Goal: Task Accomplishment & Management: Manage account settings

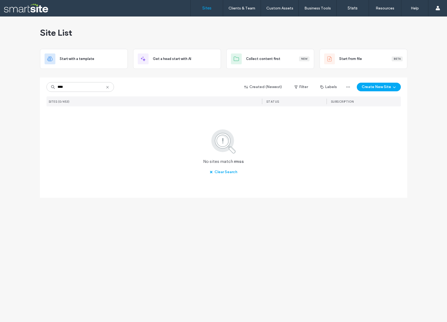
click at [77, 87] on input "****" at bounding box center [79, 87] width 67 height 10
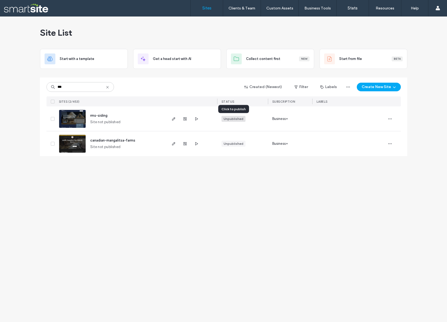
type input "***"
click at [232, 118] on div "Unpublished" at bounding box center [234, 118] width 20 height 5
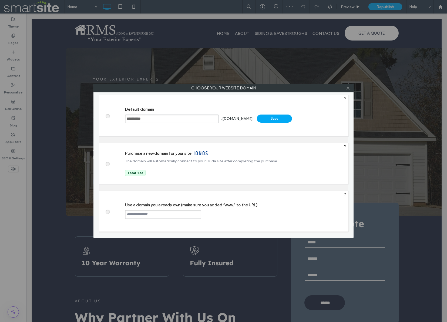
click at [165, 215] on input "text" at bounding box center [163, 214] width 76 height 9
paste input "**********"
drag, startPoint x: 127, startPoint y: 215, endPoint x: 144, endPoint y: 191, distance: 29.5
click at [127, 215] on input "**********" at bounding box center [163, 214] width 76 height 9
drag, startPoint x: 194, startPoint y: 215, endPoint x: 97, endPoint y: 215, distance: 97.2
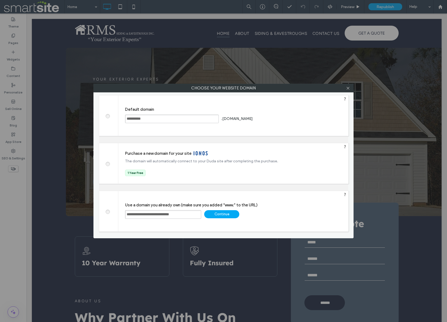
click at [97, 215] on div "**********" at bounding box center [223, 161] width 260 height 154
type input "**********"
click at [225, 214] on div "Continue" at bounding box center [221, 214] width 35 height 8
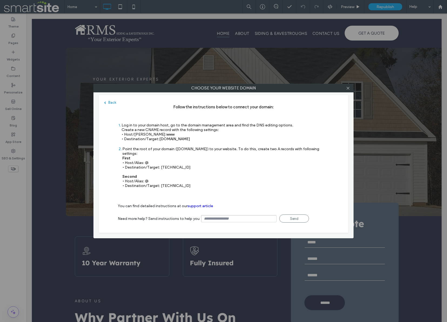
drag, startPoint x: 202, startPoint y: 139, endPoint x: 160, endPoint y: 140, distance: 41.6
click at [160, 140] on div "Log in to your domain host, go to the domain management area and find the DNS e…" at bounding box center [207, 132] width 172 height 18
copy span "[DOMAIN_NAME]"
drag, startPoint x: 182, startPoint y: 162, endPoint x: 161, endPoint y: 163, distance: 21.6
click at [161, 163] on div "Point the root of your domain ([DOMAIN_NAME]) to your website. To do this, crea…" at bounding box center [225, 167] width 207 height 41
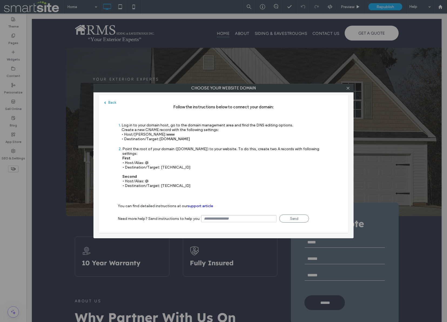
copy div "[TECHNICAL_ID]"
drag, startPoint x: 185, startPoint y: 180, endPoint x: 160, endPoint y: 182, distance: 25.1
click at [160, 181] on div "Point the root of your domain ([DOMAIN_NAME]) to your website. To do this, crea…" at bounding box center [225, 167] width 207 height 41
copy div "[TECHNICAL_ID]"
click at [348, 87] on icon at bounding box center [348, 88] width 4 height 4
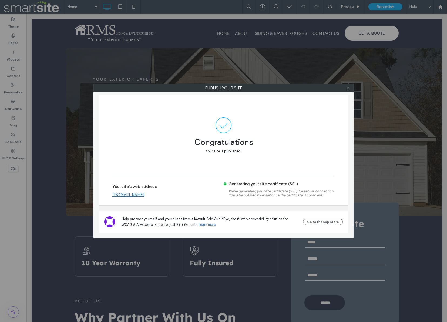
click at [144, 195] on link "[DOMAIN_NAME]" at bounding box center [128, 194] width 32 height 5
click at [348, 87] on use at bounding box center [347, 88] width 3 height 3
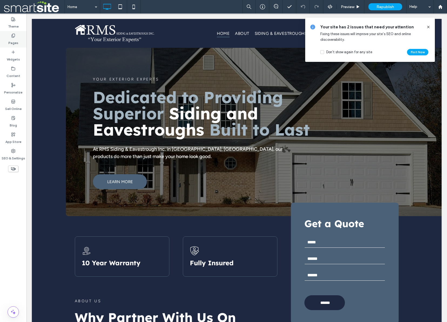
click at [15, 37] on icon at bounding box center [13, 35] width 4 height 4
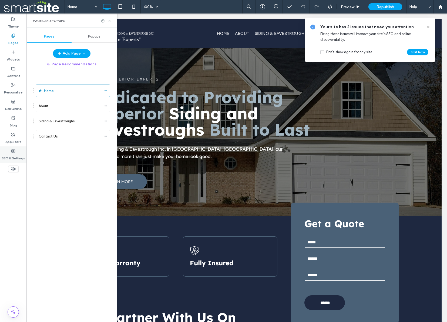
click at [8, 147] on div "SEO & Settings" at bounding box center [13, 154] width 26 height 16
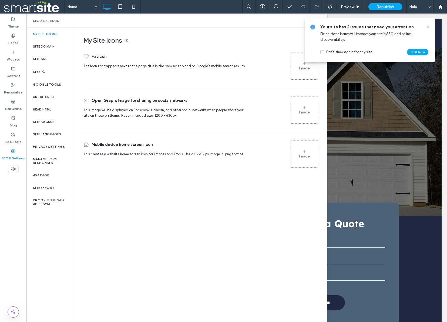
click at [302, 69] on div "Image" at bounding box center [304, 68] width 11 height 5
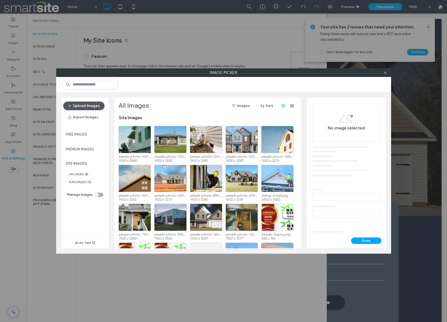
click at [81, 105] on button "Upload Images" at bounding box center [83, 105] width 41 height 9
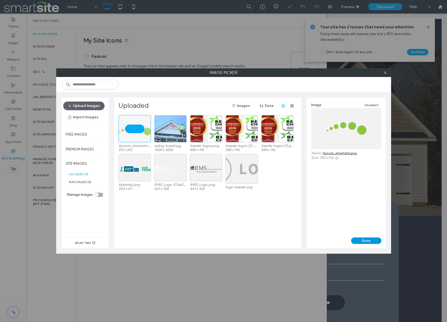
click at [367, 240] on button "Done" at bounding box center [366, 240] width 30 height 6
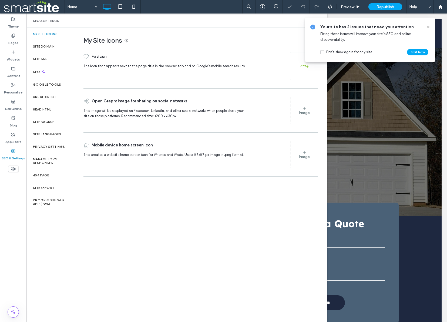
drag, startPoint x: 427, startPoint y: 27, endPoint x: 401, endPoint y: 14, distance: 29.6
click at [427, 27] on icon at bounding box center [428, 27] width 4 height 4
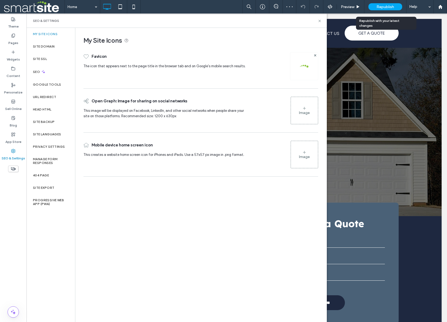
click at [386, 6] on span "Republish" at bounding box center [385, 7] width 18 height 5
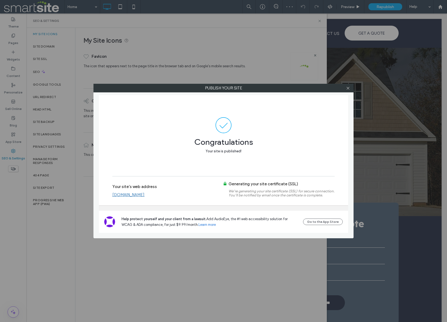
click at [138, 195] on link "[DOMAIN_NAME]" at bounding box center [128, 194] width 32 height 5
click at [349, 89] on icon at bounding box center [348, 88] width 4 height 4
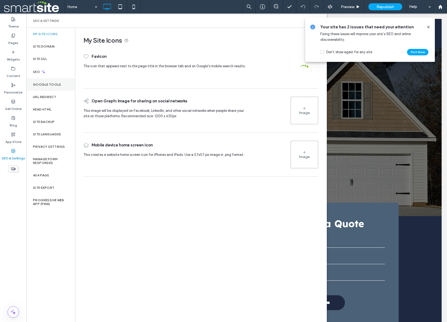
click at [46, 85] on label "Google Tools" at bounding box center [47, 85] width 28 height 4
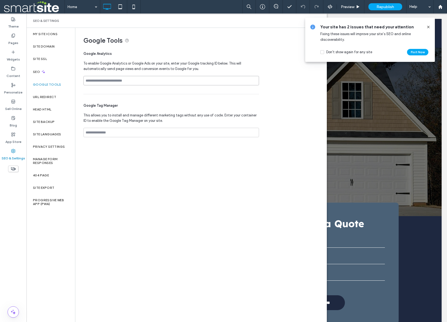
drag, startPoint x: 96, startPoint y: 77, endPoint x: 102, endPoint y: 80, distance: 6.8
click at [97, 77] on input at bounding box center [170, 80] width 175 height 9
paste input "**********"
click at [86, 81] on input "**********" at bounding box center [170, 80] width 175 height 9
type input "**********"
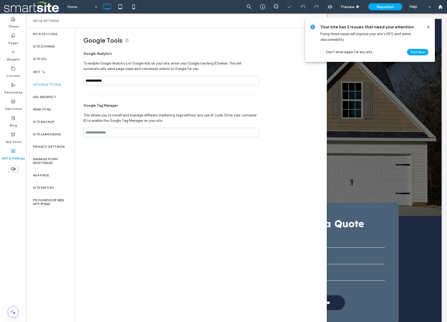
click at [236, 60] on div "**********" at bounding box center [170, 70] width 175 height 47
click at [429, 26] on icon at bounding box center [428, 27] width 4 height 4
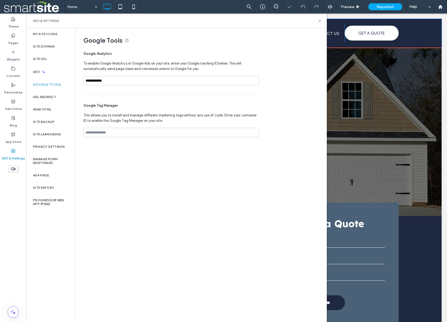
click at [428, 26] on div "Click To Paste Home About Siding & Eavestroughs Contact Us Click To Paste GET A…" at bounding box center [236, 33] width 409 height 29
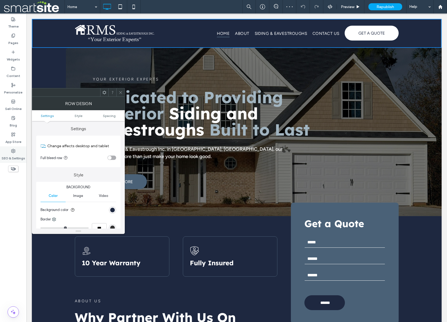
click at [11, 154] on label "SEO & Settings" at bounding box center [13, 157] width 23 height 8
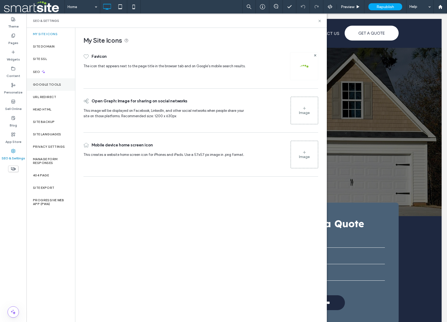
click at [40, 84] on label "Google Tools" at bounding box center [47, 85] width 28 height 4
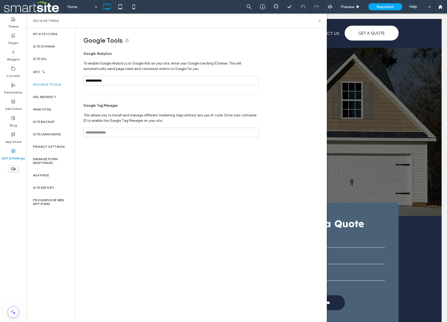
click at [317, 20] on div "SEO & Settings" at bounding box center [176, 21] width 287 height 4
click at [389, 5] on span "Republish" at bounding box center [385, 7] width 18 height 5
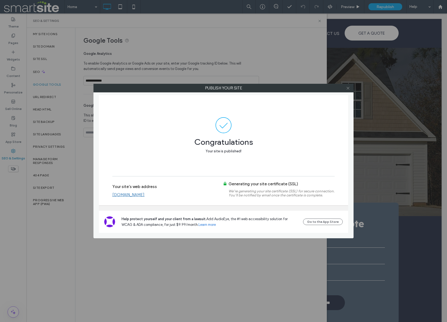
click at [348, 89] on icon at bounding box center [348, 88] width 4 height 4
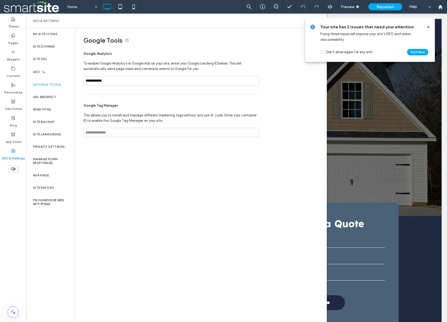
click at [428, 27] on use at bounding box center [428, 27] width 2 height 2
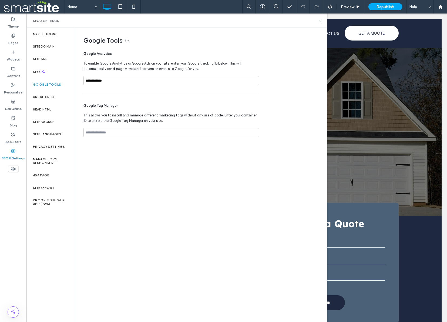
click at [321, 20] on icon at bounding box center [319, 21] width 4 height 4
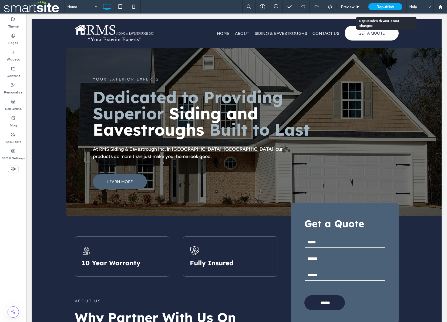
click at [389, 7] on span "Republish" at bounding box center [385, 7] width 18 height 5
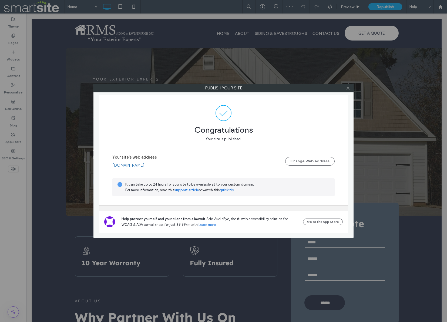
click at [144, 166] on link "[DOMAIN_NAME]" at bounding box center [128, 165] width 32 height 5
click at [348, 89] on icon at bounding box center [348, 88] width 4 height 4
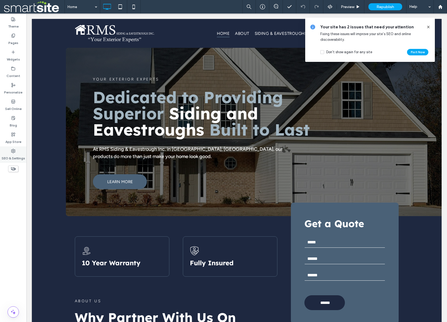
click at [12, 156] on label "SEO & Settings" at bounding box center [13, 157] width 23 height 8
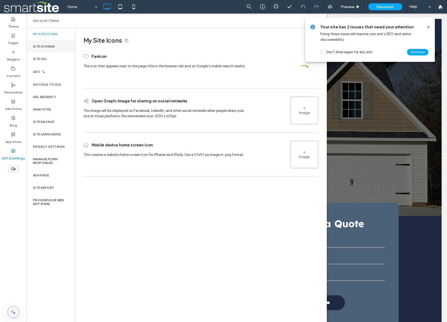
click at [44, 45] on label "Site Domain" at bounding box center [44, 47] width 22 height 4
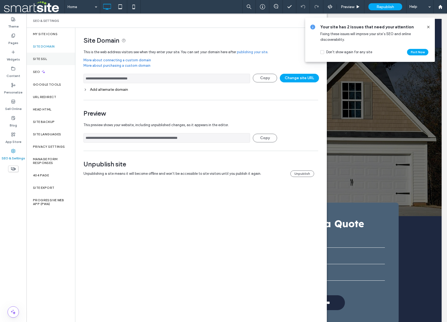
click at [43, 58] on label "Site SSL" at bounding box center [40, 59] width 14 height 4
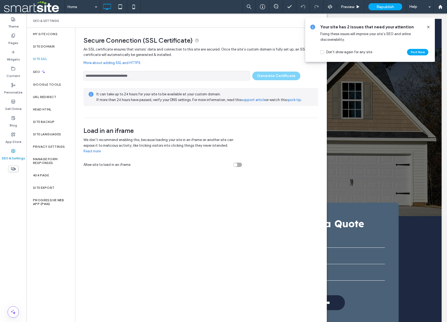
click at [227, 58] on link "More about adding SSL and HTTPS" at bounding box center [200, 62] width 235 height 11
click at [429, 26] on icon at bounding box center [428, 27] width 4 height 4
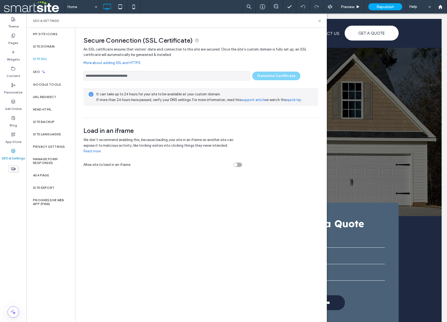
click at [174, 66] on link "More about adding SSL and HTTPS" at bounding box center [200, 62] width 235 height 11
click at [45, 86] on label "Google Tools" at bounding box center [47, 85] width 28 height 4
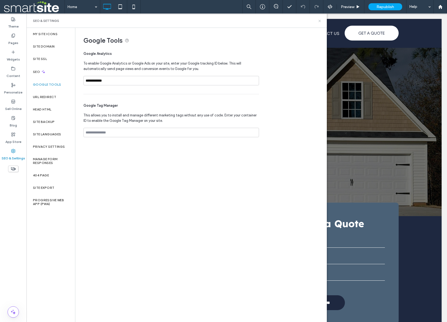
click at [319, 21] on icon at bounding box center [319, 21] width 4 height 4
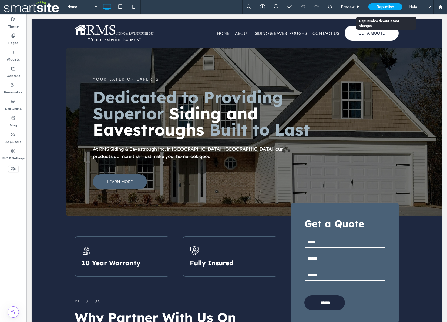
click at [387, 8] on span "Republish" at bounding box center [385, 7] width 18 height 5
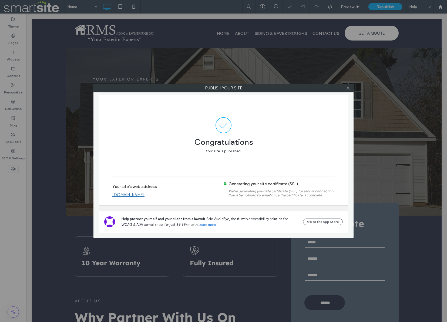
click at [144, 195] on link "[DOMAIN_NAME]" at bounding box center [128, 194] width 32 height 5
click at [351, 87] on div at bounding box center [348, 88] width 8 height 8
click at [346, 89] on icon at bounding box center [348, 88] width 4 height 4
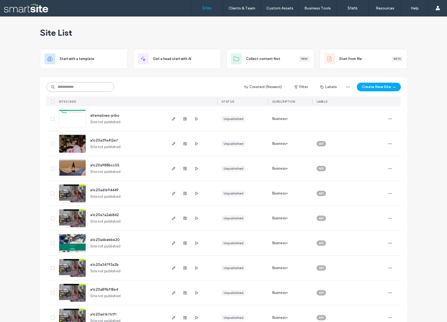
click at [88, 86] on input at bounding box center [79, 87] width 67 height 10
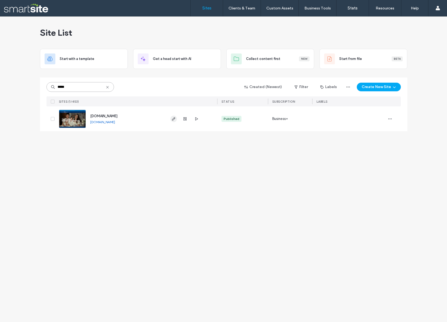
type input "*****"
click at [174, 120] on icon "button" at bounding box center [173, 119] width 4 height 4
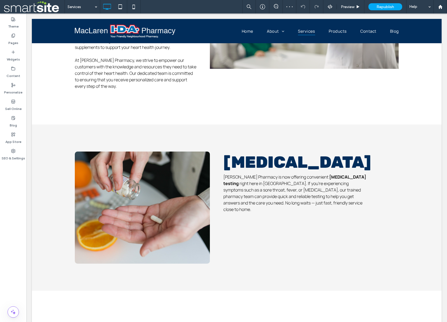
scroll to position [962, 0]
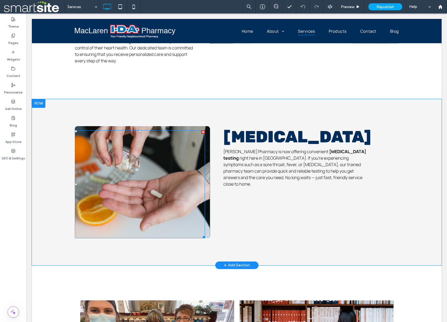
click at [172, 166] on div at bounding box center [140, 184] width 130 height 108
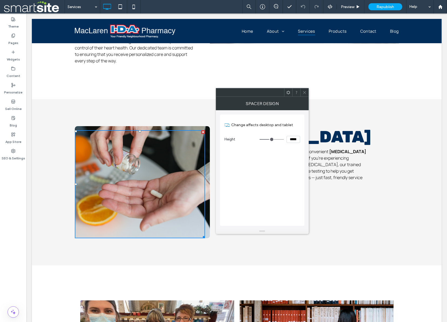
click at [304, 92] on icon at bounding box center [304, 92] width 4 height 4
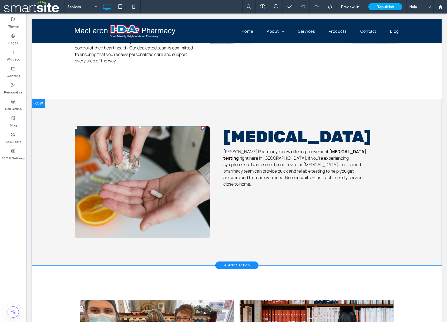
click at [161, 128] on div at bounding box center [140, 128] width 130 height 4
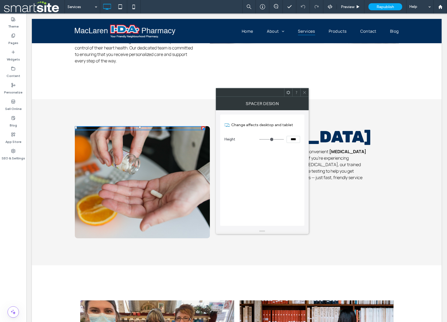
click at [301, 93] on div at bounding box center [304, 92] width 8 height 8
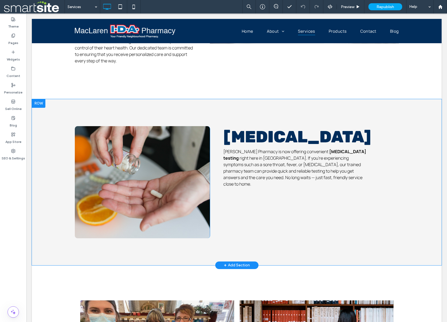
click at [206, 137] on div "Click To Paste" at bounding box center [142, 182] width 135 height 112
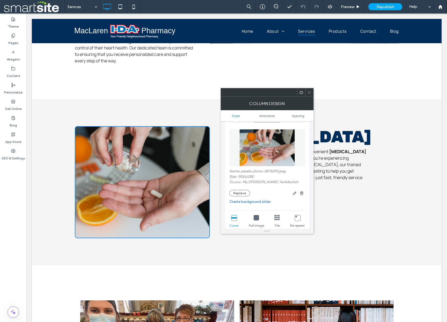
scroll to position [33, 0]
click at [241, 192] on button "Replace" at bounding box center [239, 192] width 21 height 6
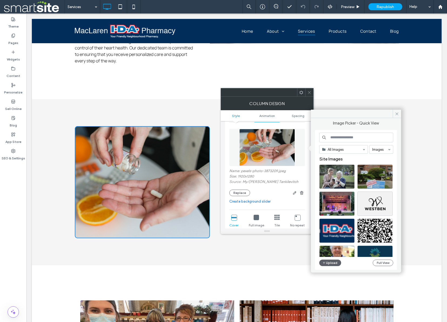
click at [350, 138] on input at bounding box center [356, 138] width 74 height 10
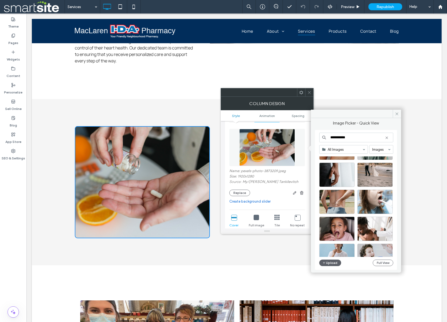
scroll to position [325, 0]
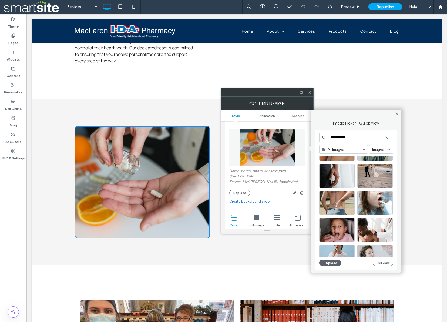
type input "**********"
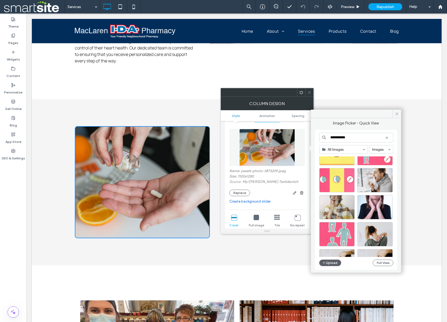
scroll to position [70, 0]
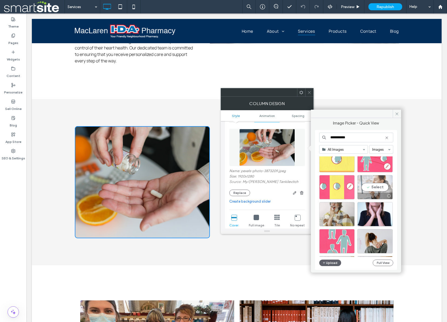
click at [373, 187] on div "Select" at bounding box center [374, 187] width 35 height 24
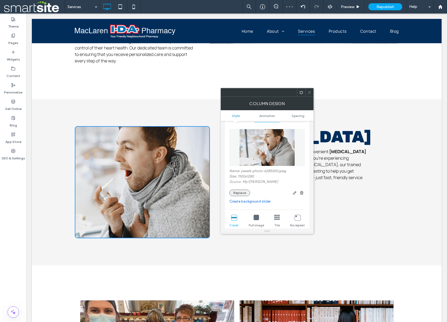
click at [239, 193] on button "Replace" at bounding box center [239, 192] width 21 height 6
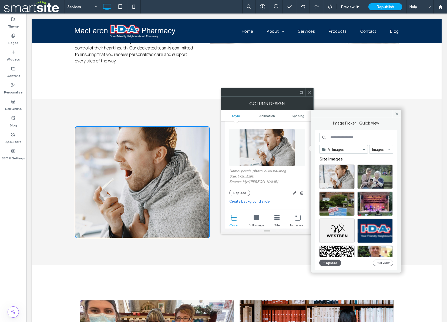
click at [342, 139] on input at bounding box center [356, 138] width 74 height 10
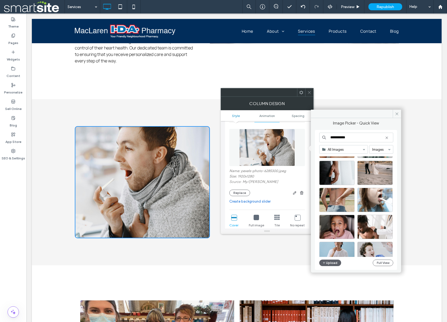
scroll to position [331, 0]
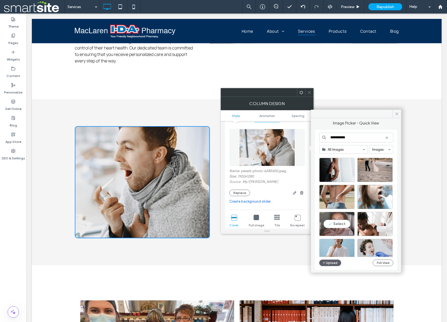
type input "**********"
click at [341, 225] on div "Select" at bounding box center [336, 224] width 35 height 24
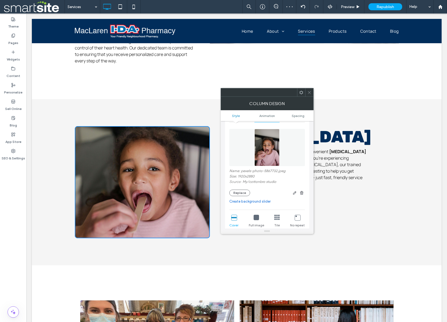
click at [309, 92] on icon at bounding box center [309, 92] width 4 height 4
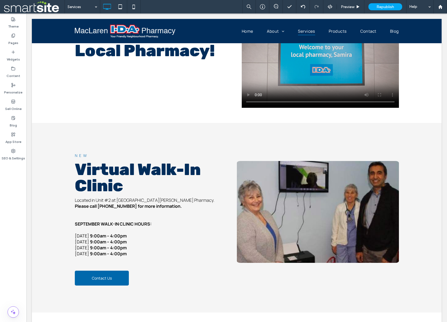
scroll to position [157, 0]
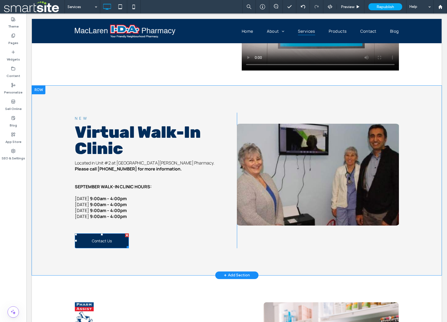
click at [119, 242] on link "Contact Us" at bounding box center [102, 240] width 54 height 15
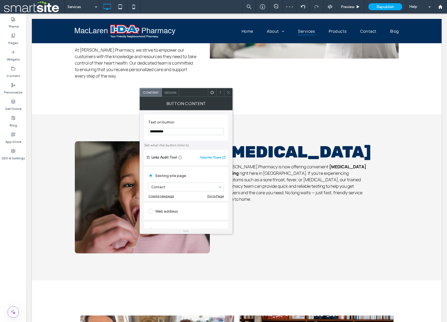
scroll to position [949, 0]
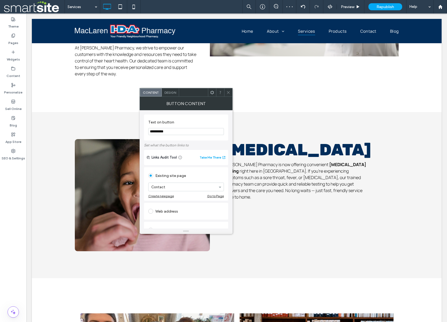
click at [288, 228] on div "Strep Throat MacLaren IDA Pharmacy is now offering convenient Strep Throat test…" at bounding box center [304, 195] width 189 height 112
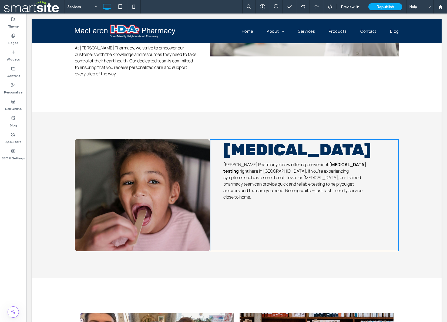
click at [260, 229] on div "Strep Throat MacLaren IDA Pharmacy is now offering convenient Strep Throat test…" at bounding box center [304, 195] width 189 height 112
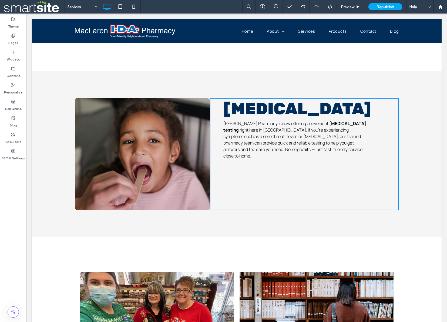
scroll to position [989, 0]
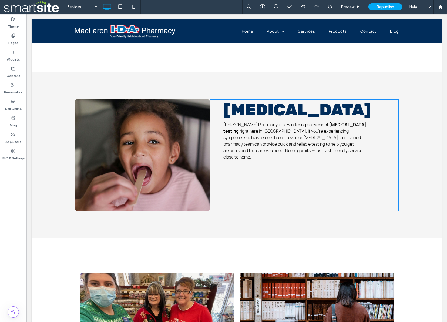
click at [263, 186] on div "Strep Throat MacLaren IDA Pharmacy is now offering convenient Strep Throat test…" at bounding box center [304, 155] width 189 height 112
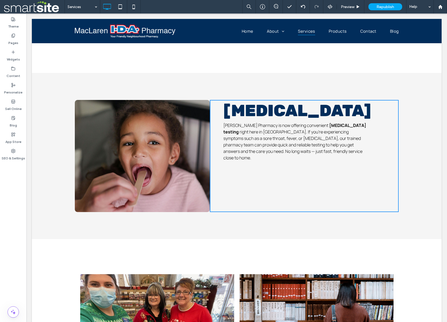
click at [434, 170] on div "Click To Paste Strep Throat MacLaren IDA Pharmacy is now offering convenient St…" at bounding box center [236, 156] width 409 height 166
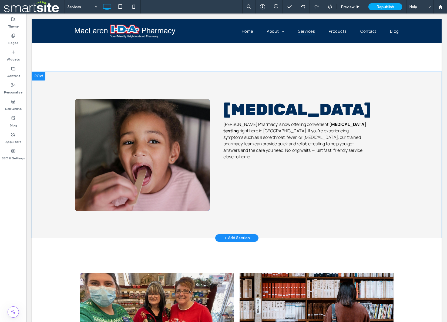
click at [313, 179] on div "Strep Throat MacLaren IDA Pharmacy is now offering convenient Strep Throat test…" at bounding box center [304, 155] width 189 height 112
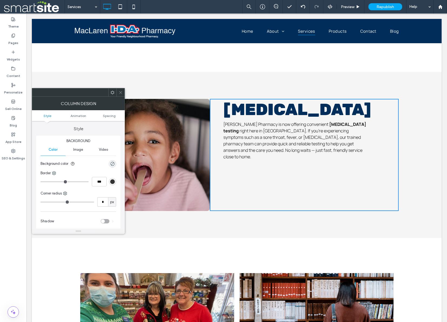
scroll to position [989, 0]
click at [120, 92] on icon at bounding box center [121, 92] width 4 height 4
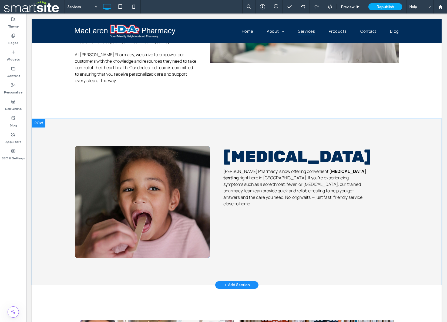
scroll to position [943, 0]
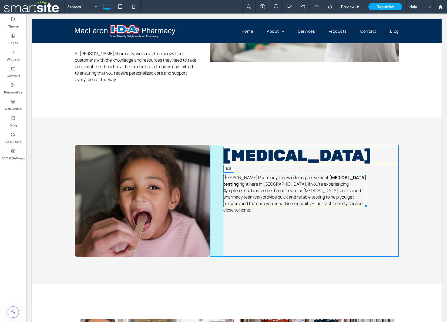
drag, startPoint x: 295, startPoint y: 167, endPoint x: 427, endPoint y: 191, distance: 133.9
click at [295, 174] on div at bounding box center [295, 175] width 2 height 2
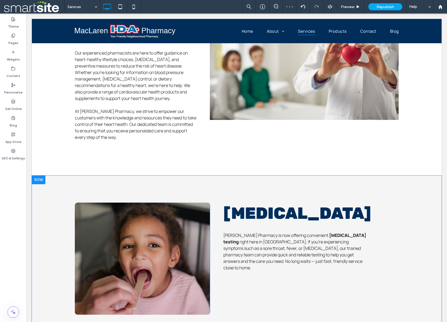
scroll to position [889, 0]
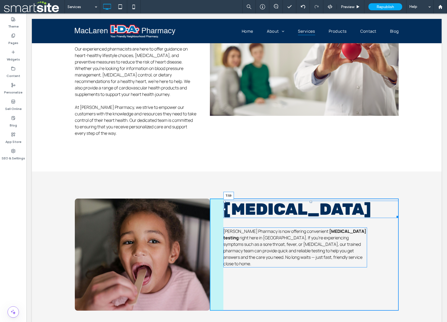
drag, startPoint x: 311, startPoint y: 202, endPoint x: 338, endPoint y: 229, distance: 38.0
click at [311, 203] on div at bounding box center [311, 202] width 2 height 2
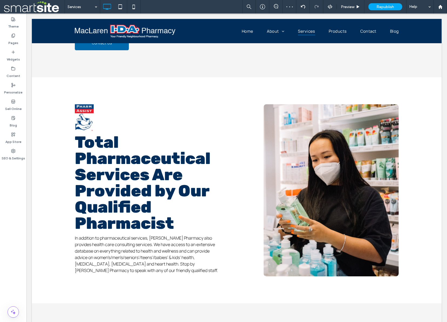
scroll to position [0, 0]
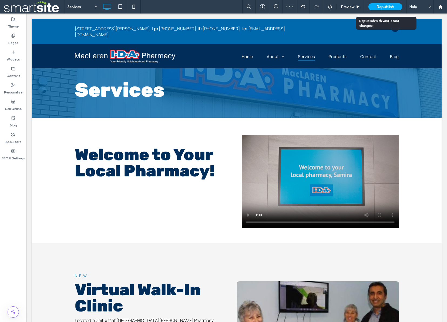
click at [387, 5] on span "Republish" at bounding box center [385, 7] width 18 height 5
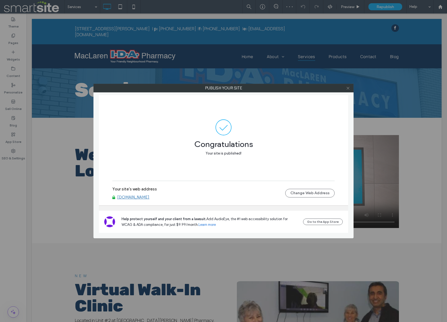
drag, startPoint x: 348, startPoint y: 87, endPoint x: 336, endPoint y: 76, distance: 16.6
click at [348, 87] on icon at bounding box center [348, 88] width 4 height 4
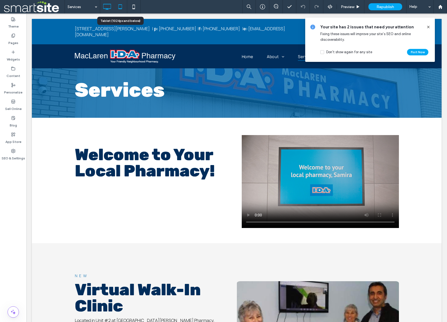
click at [118, 8] on icon at bounding box center [120, 6] width 11 height 11
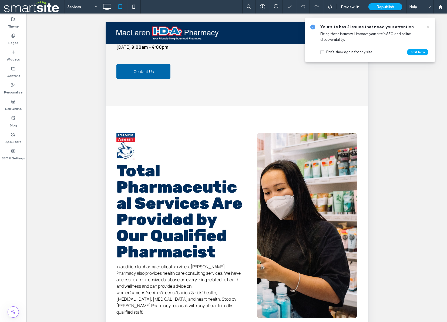
scroll to position [331, 0]
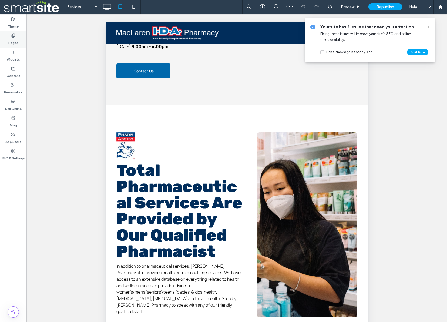
click at [13, 39] on label "Pages" at bounding box center [13, 42] width 10 height 8
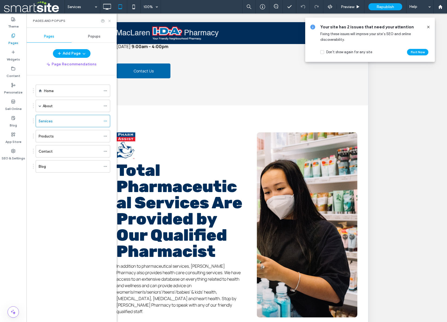
click at [109, 21] on use at bounding box center [109, 21] width 2 height 2
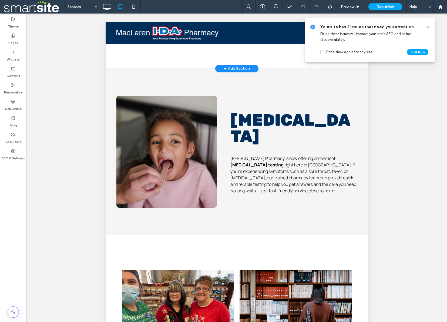
scroll to position [1078, 0]
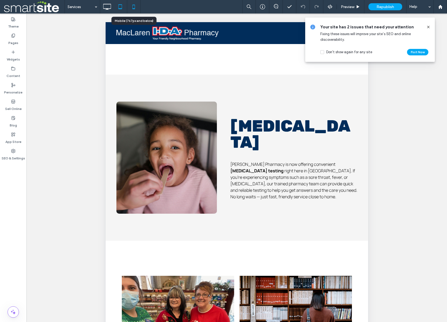
click at [134, 7] on icon at bounding box center [133, 6] width 11 height 11
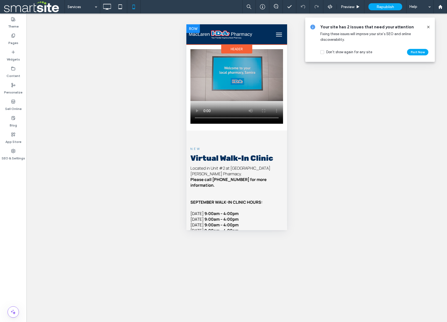
scroll to position [0, 0]
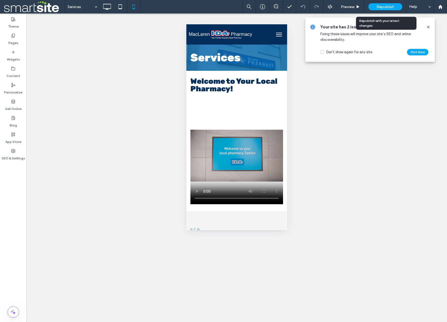
click at [385, 5] on span "Republish" at bounding box center [385, 7] width 18 height 5
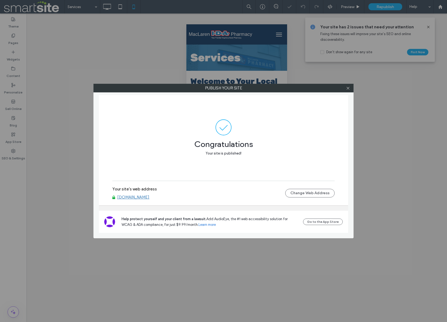
click at [147, 198] on link "www.maclarenpharmacy.ca" at bounding box center [133, 197] width 32 height 5
